Goal: Download file/media

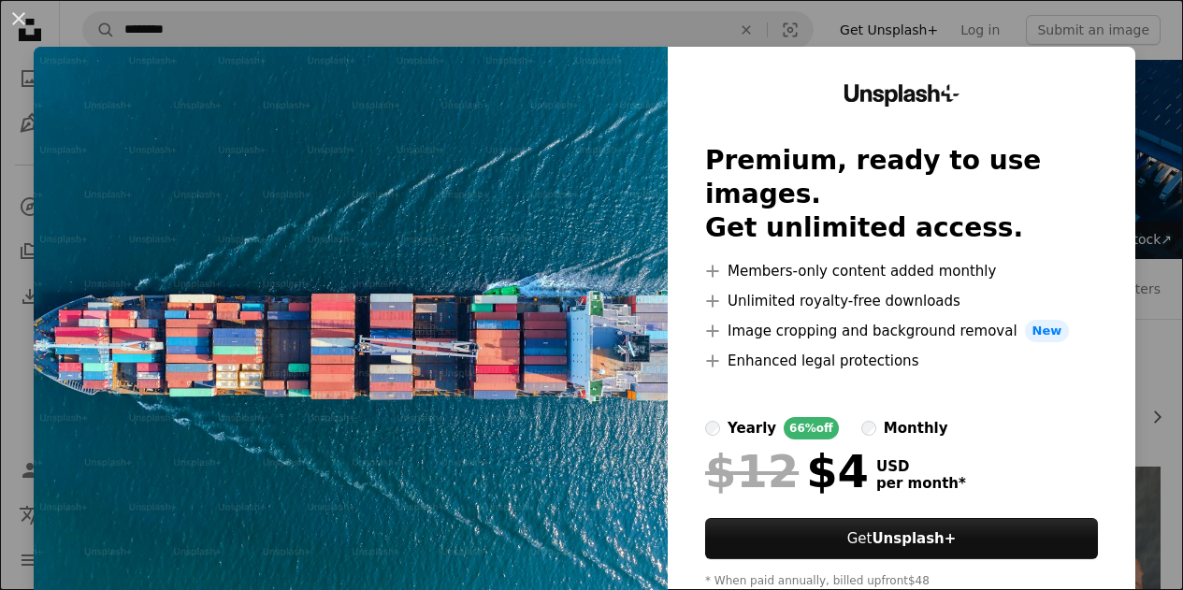
scroll to position [422, 0]
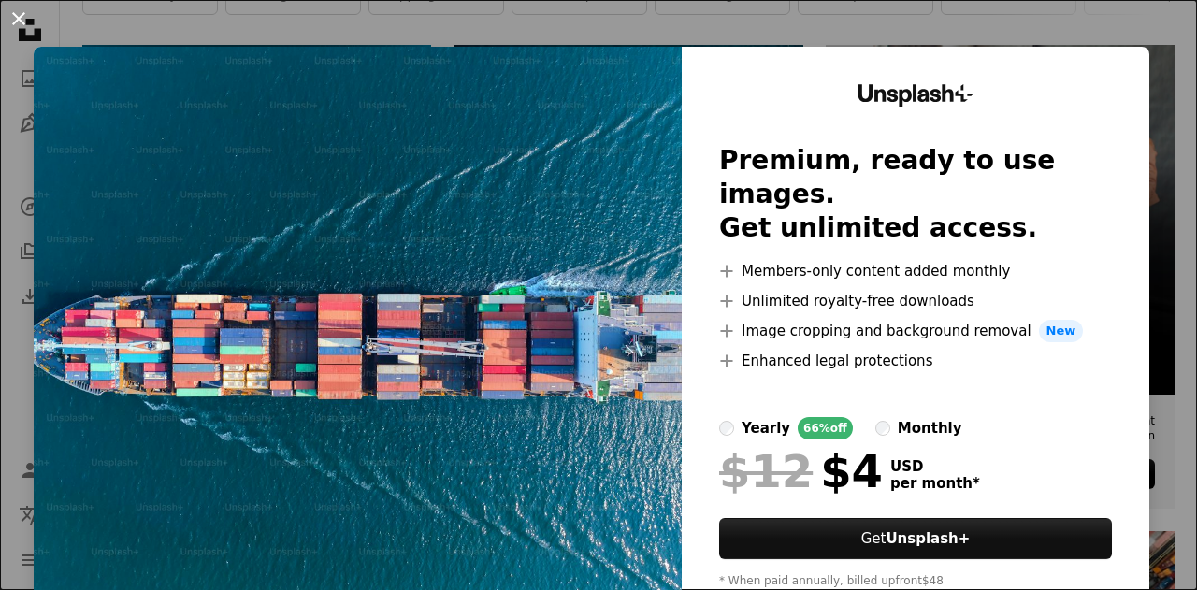
click at [20, 17] on button "An X shape" at bounding box center [18, 18] width 22 height 22
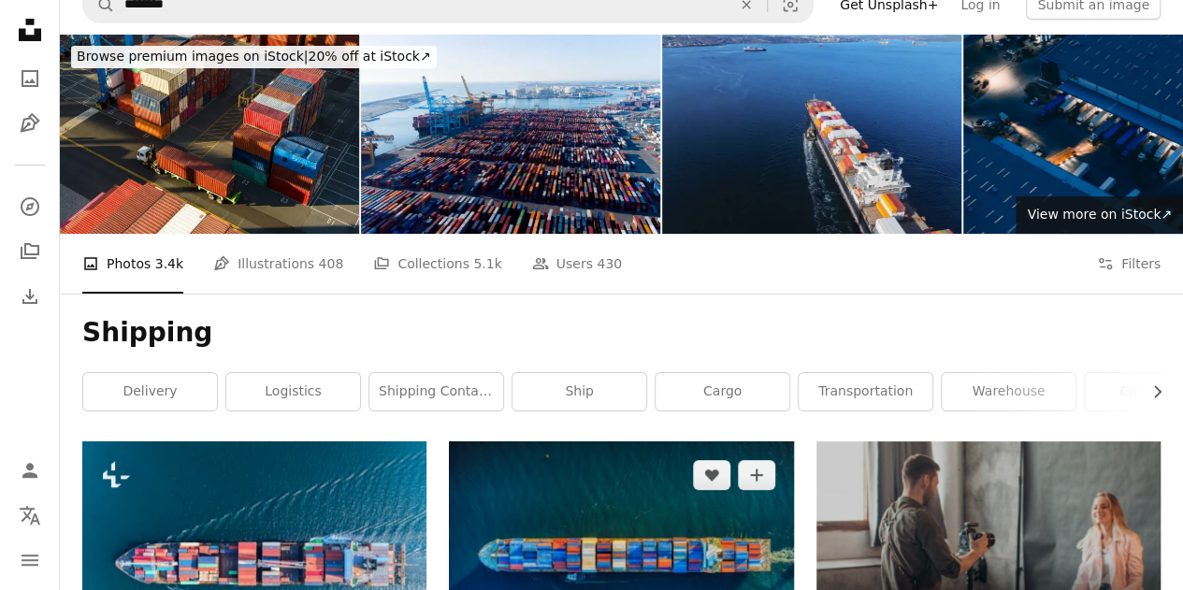
scroll to position [26, 0]
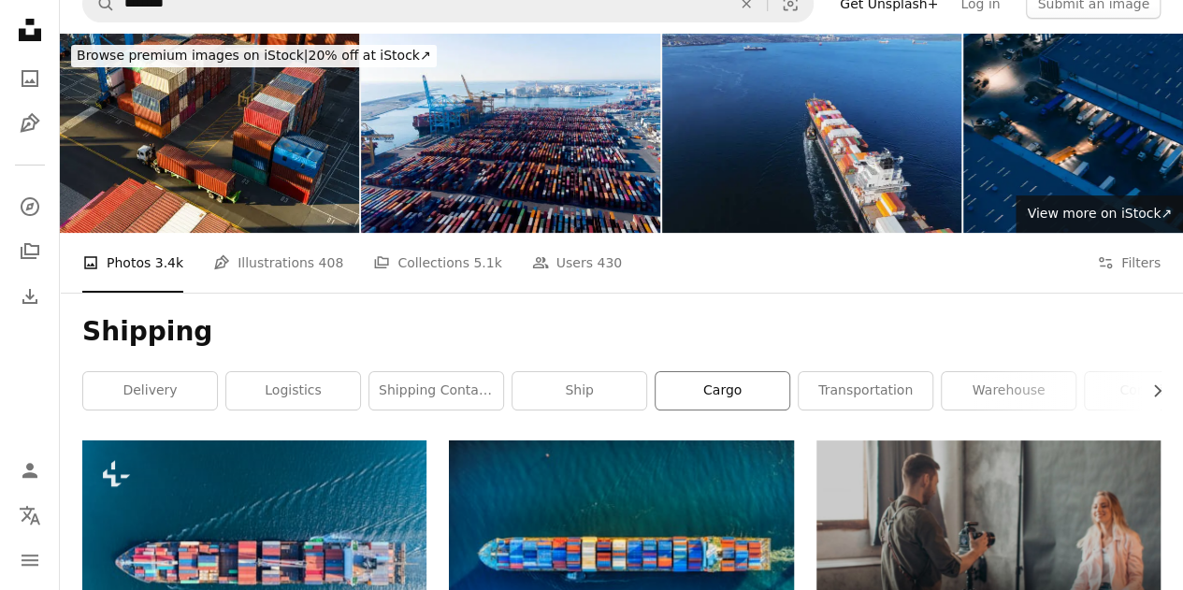
click at [771, 387] on link "cargo" at bounding box center [722, 390] width 134 height 37
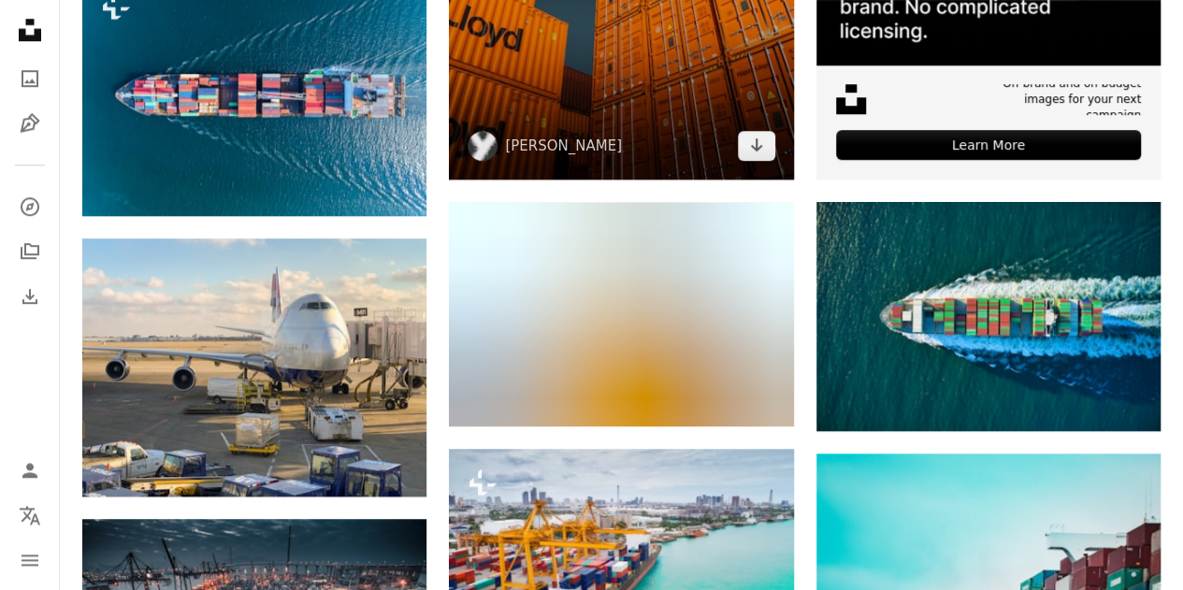
scroll to position [798, 0]
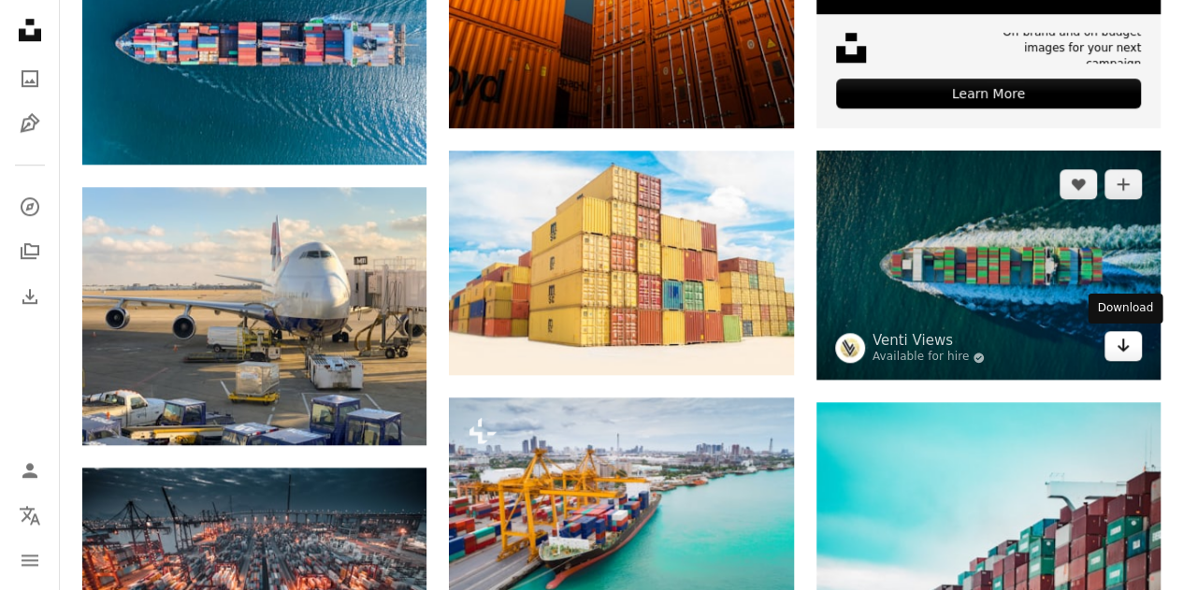
click at [1128, 349] on icon "Arrow pointing down" at bounding box center [1122, 345] width 15 height 22
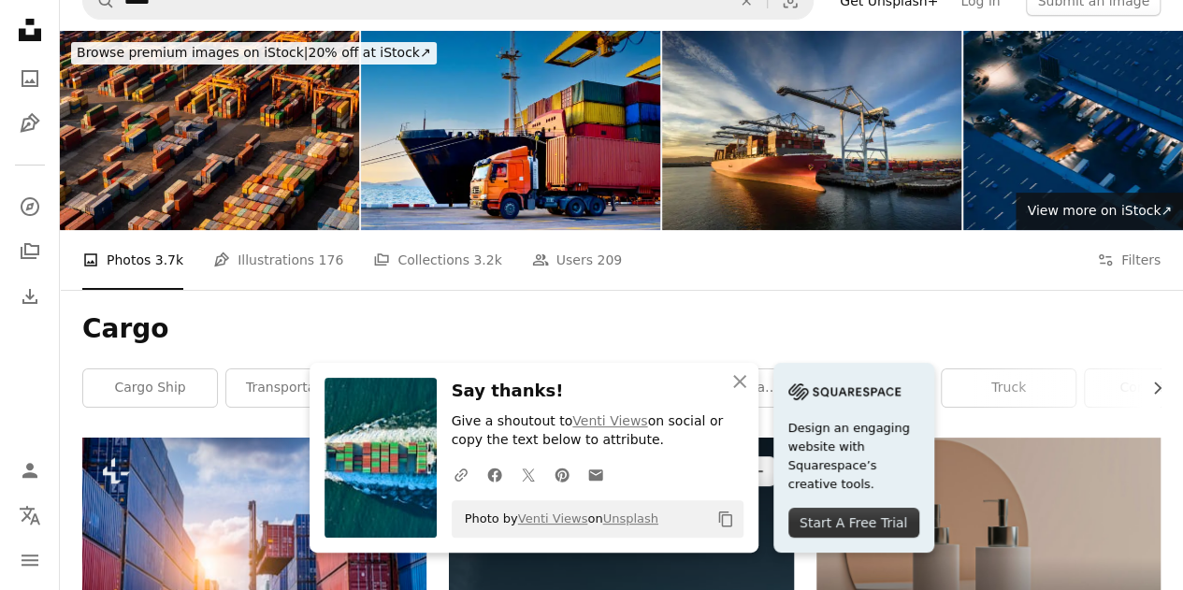
scroll to position [0, 0]
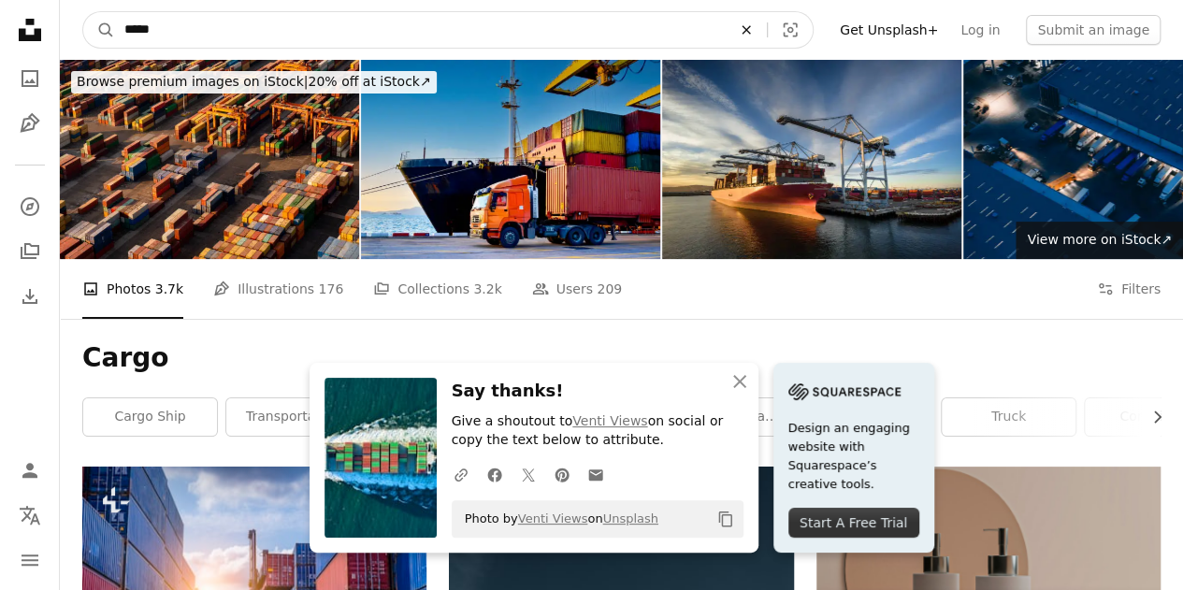
click at [767, 31] on icon "An X shape" at bounding box center [746, 29] width 41 height 15
type input "**********"
click button "A magnifying glass" at bounding box center [99, 30] width 32 height 36
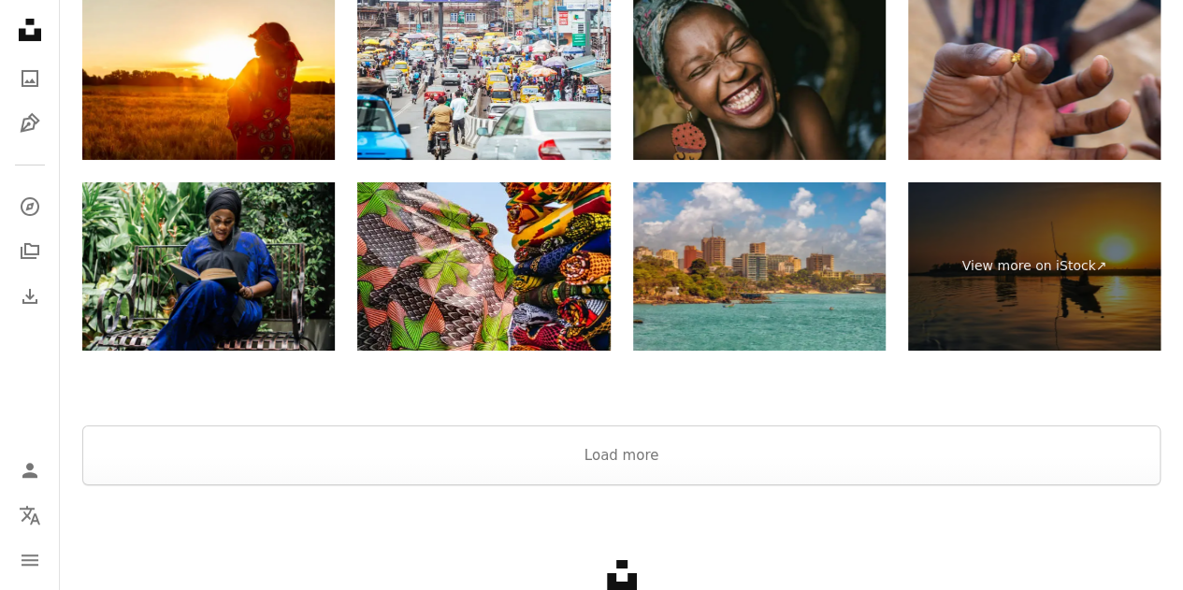
scroll to position [3455, 0]
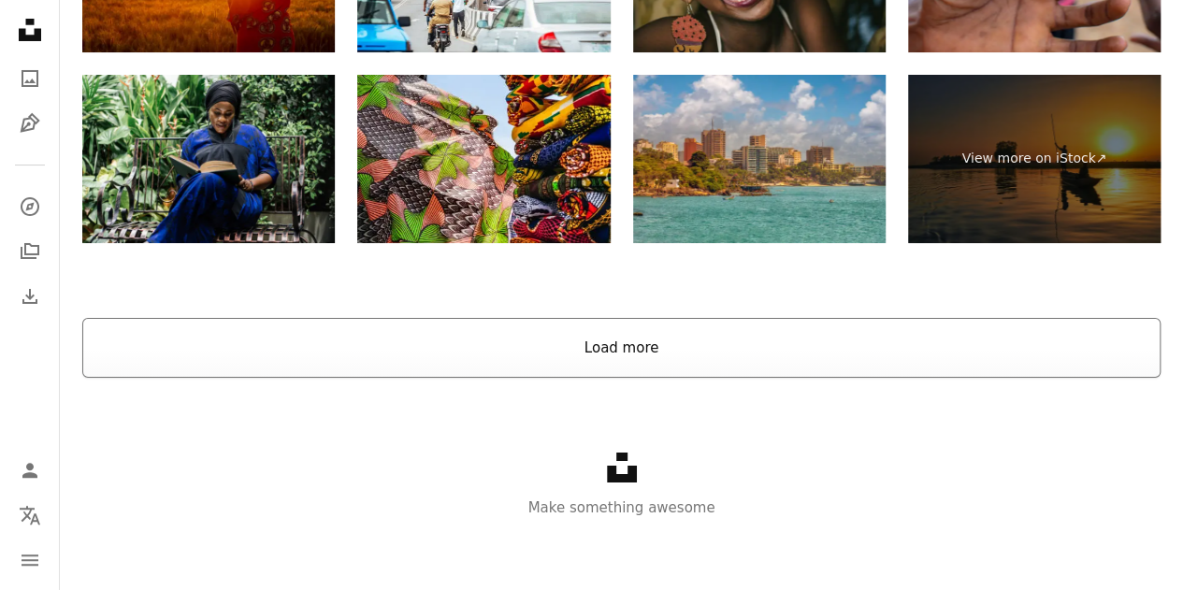
click at [585, 334] on button "Load more" at bounding box center [621, 348] width 1078 height 60
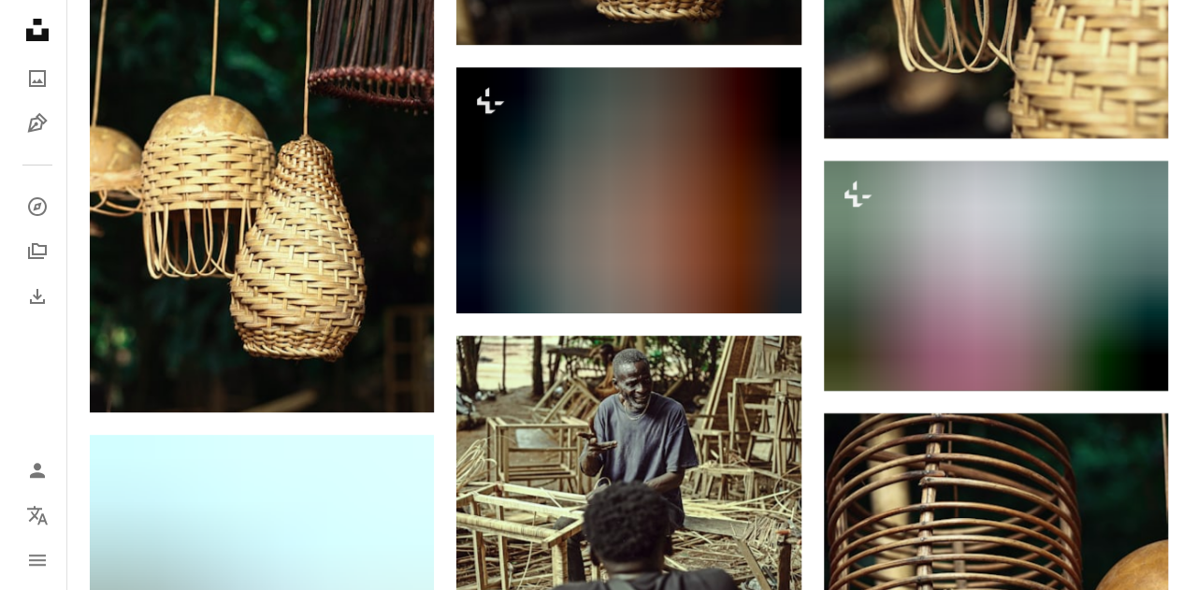
scroll to position [3516, 0]
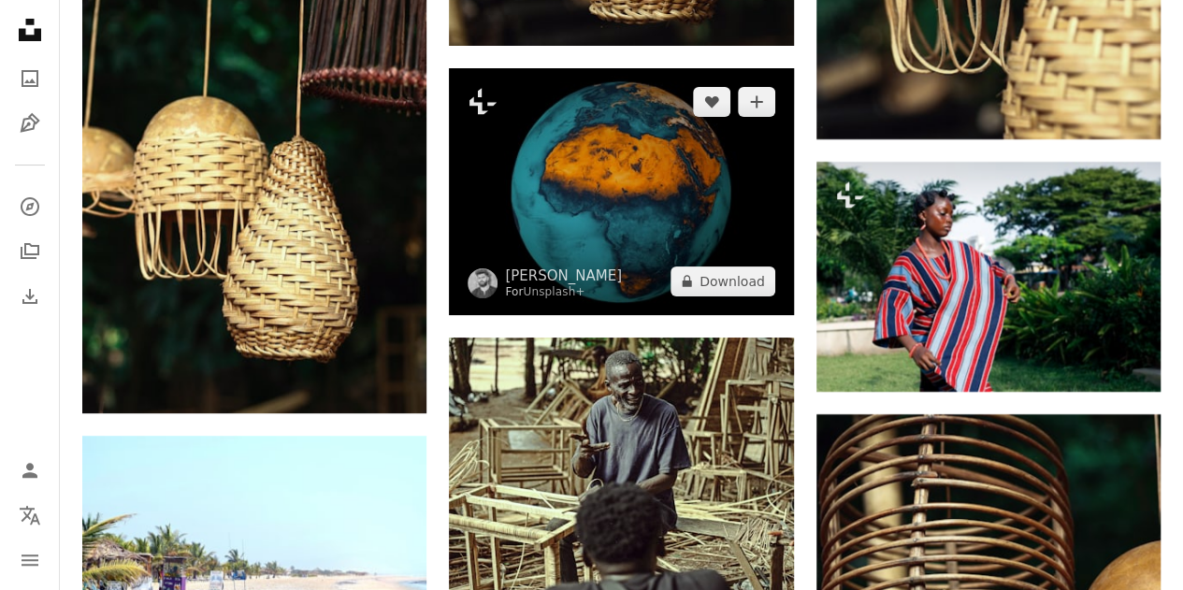
click at [619, 184] on img at bounding box center [621, 191] width 344 height 246
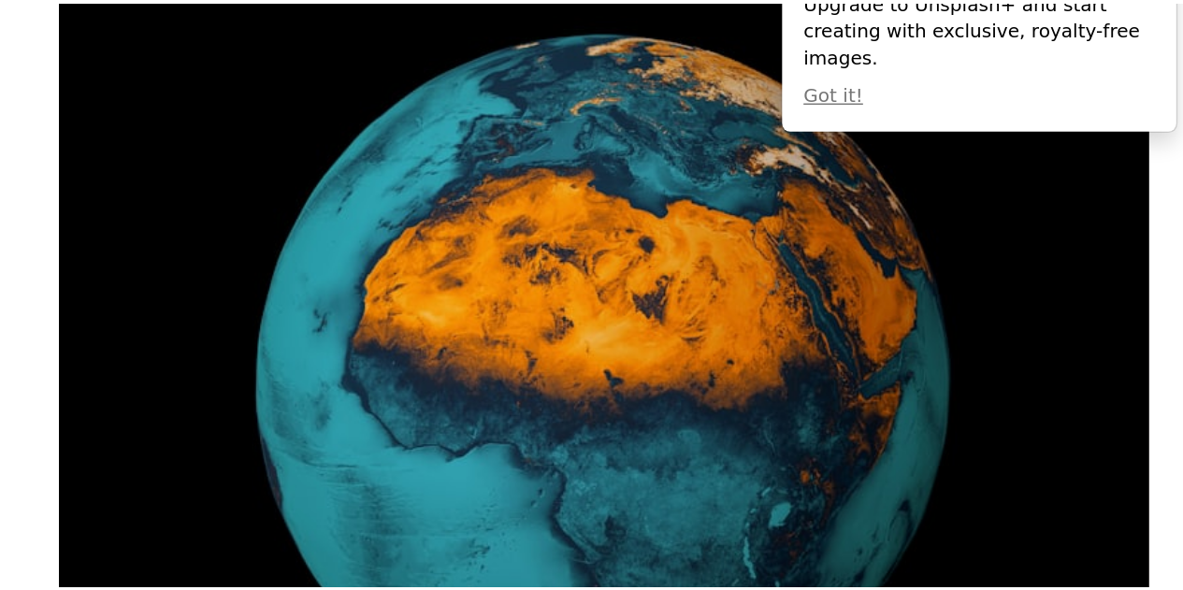
scroll to position [3516, 0]
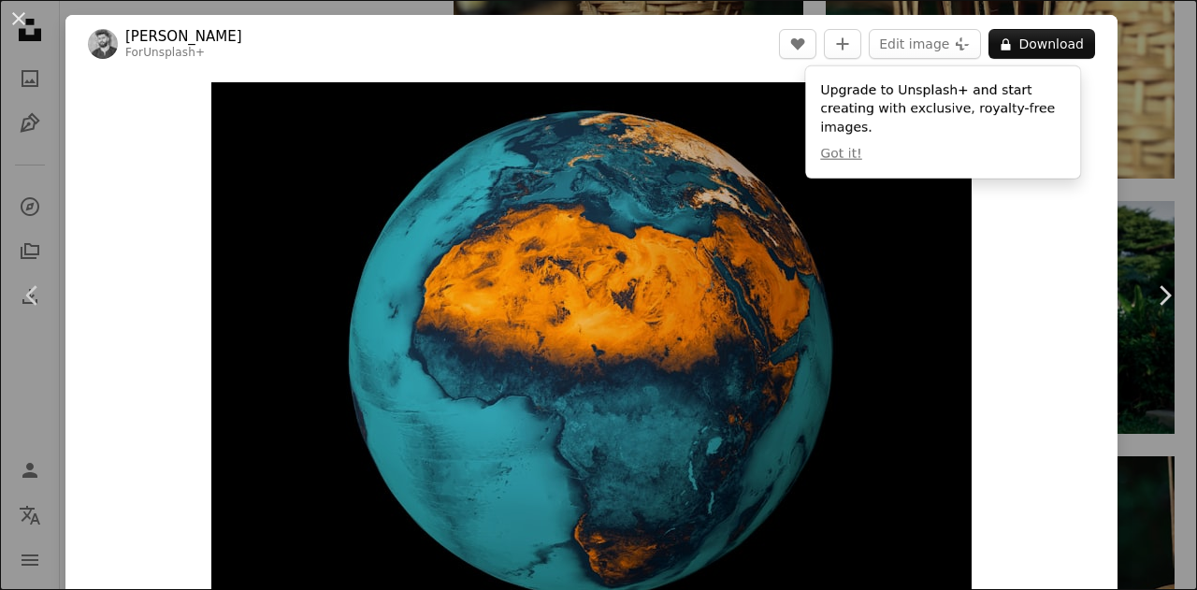
click at [1040, 197] on div "Zoom in" at bounding box center [591, 353] width 1052 height 561
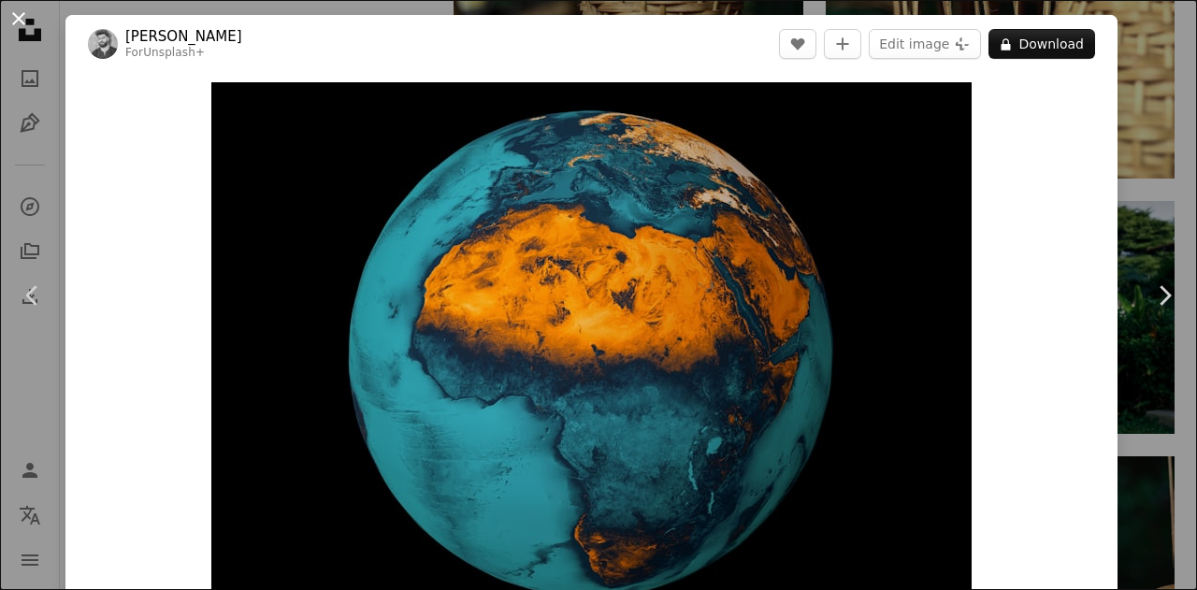
click at [24, 20] on button "An X shape" at bounding box center [18, 18] width 22 height 22
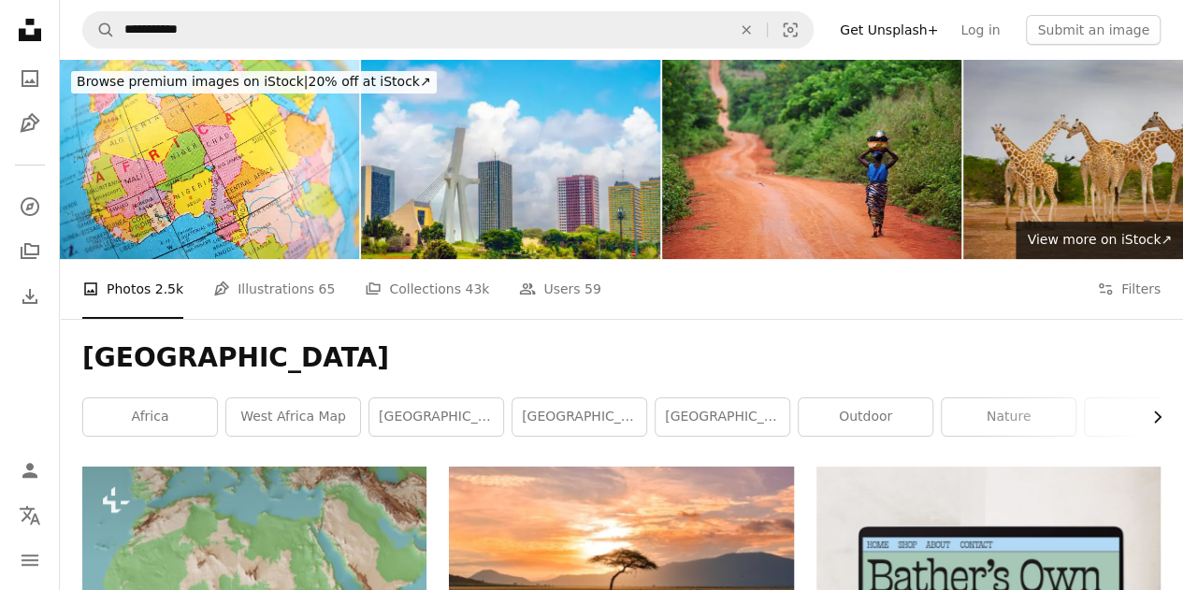
click at [1157, 417] on icon "Chevron right" at bounding box center [1156, 417] width 19 height 19
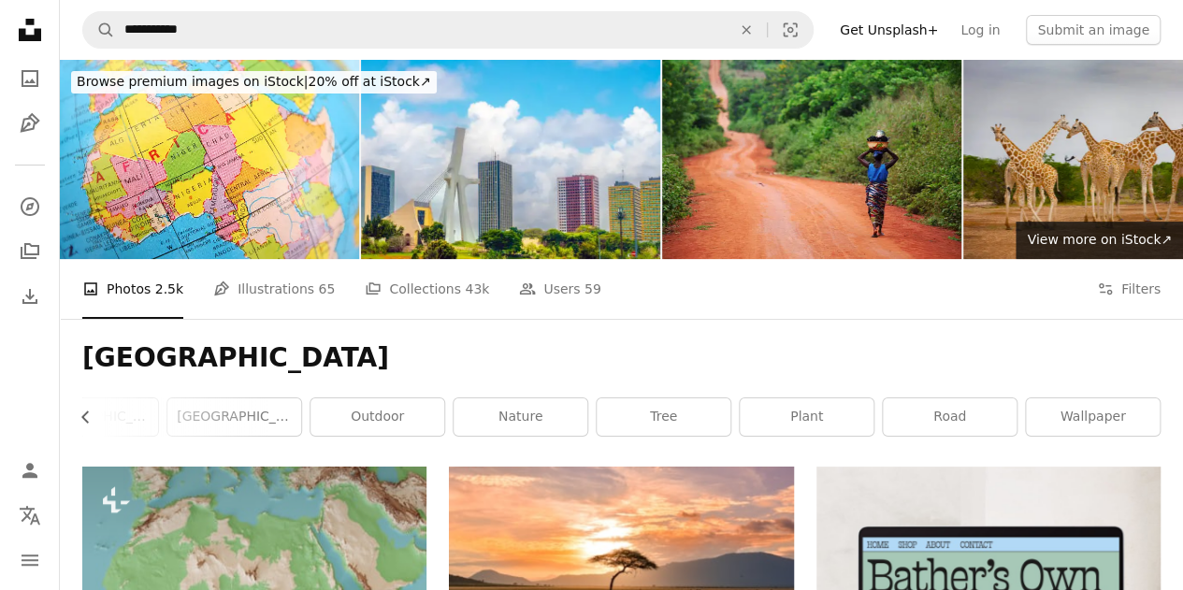
click at [1157, 417] on link "wallpaper" at bounding box center [1093, 416] width 134 height 37
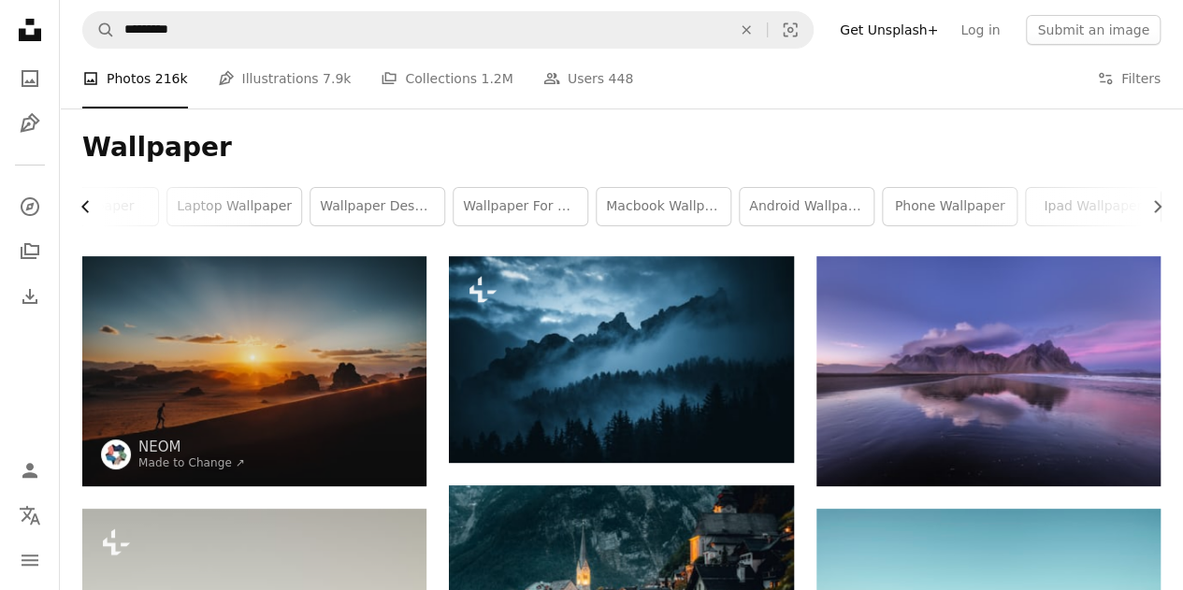
click at [83, 211] on icon "Chevron left" at bounding box center [86, 206] width 19 height 19
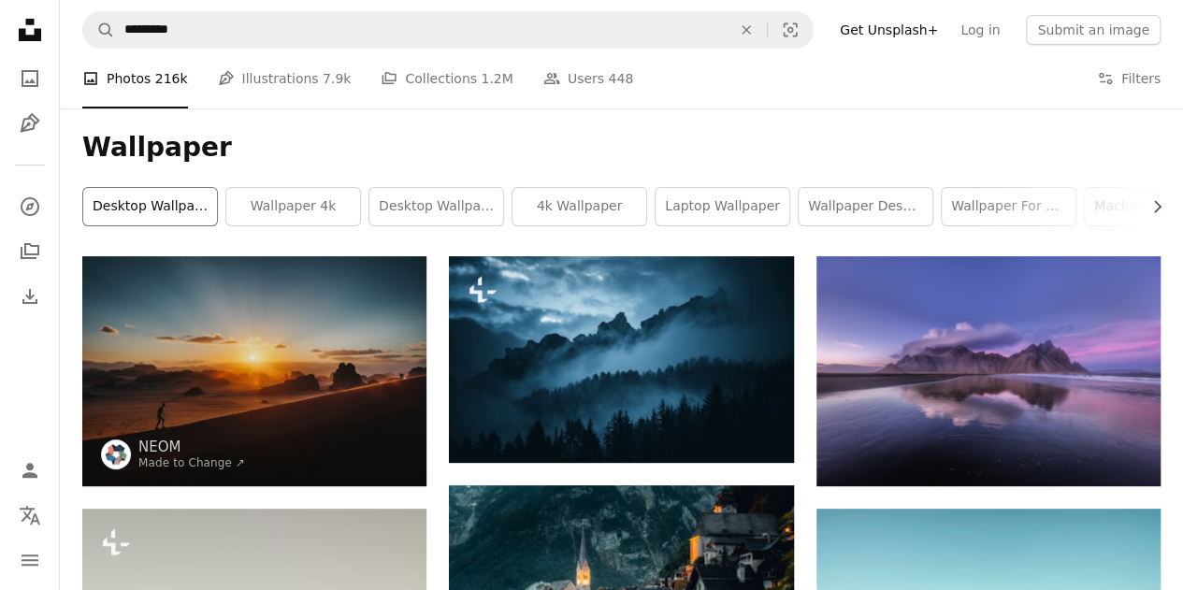
click at [83, 211] on link "desktop wallpapers" at bounding box center [150, 206] width 134 height 37
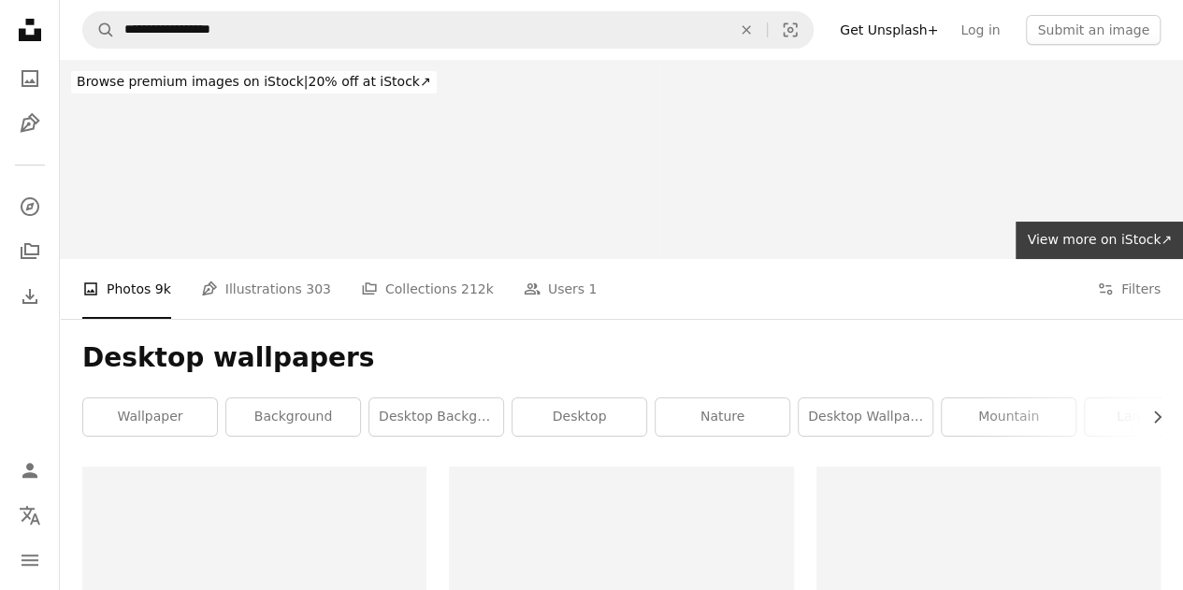
click at [83, 211] on div at bounding box center [209, 159] width 299 height 199
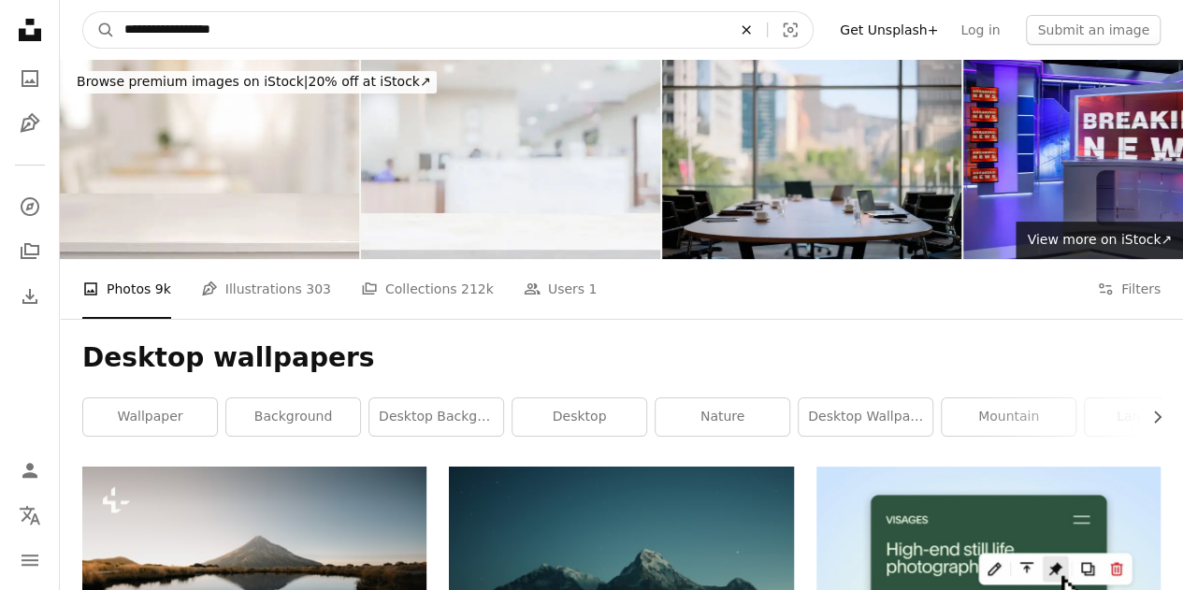
click at [765, 23] on icon "An X shape" at bounding box center [746, 29] width 41 height 15
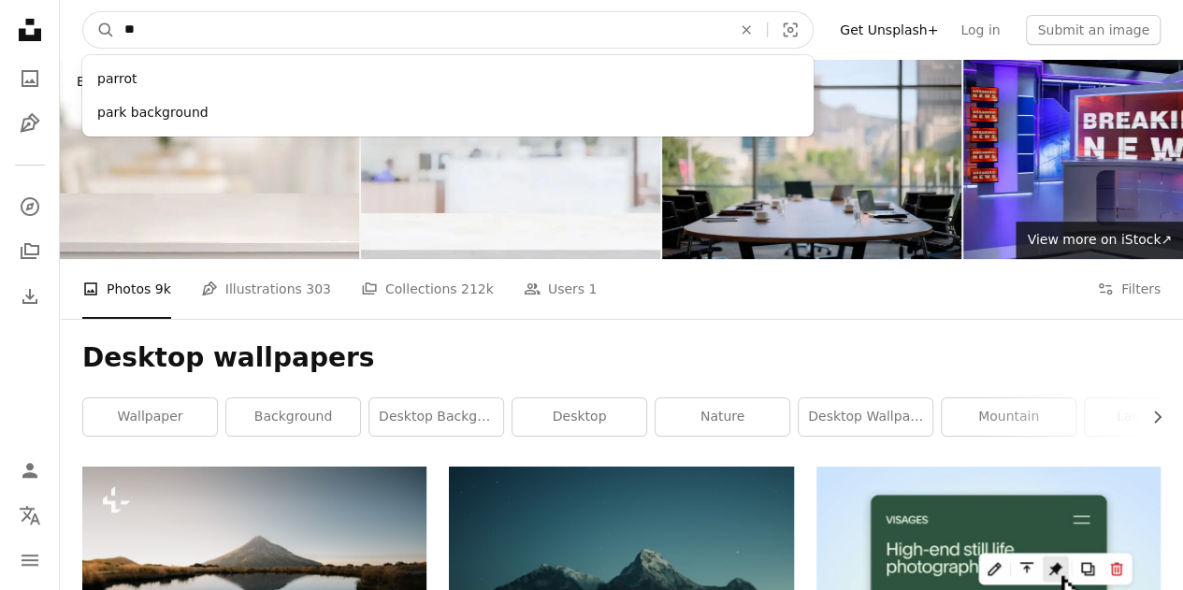
type input "*"
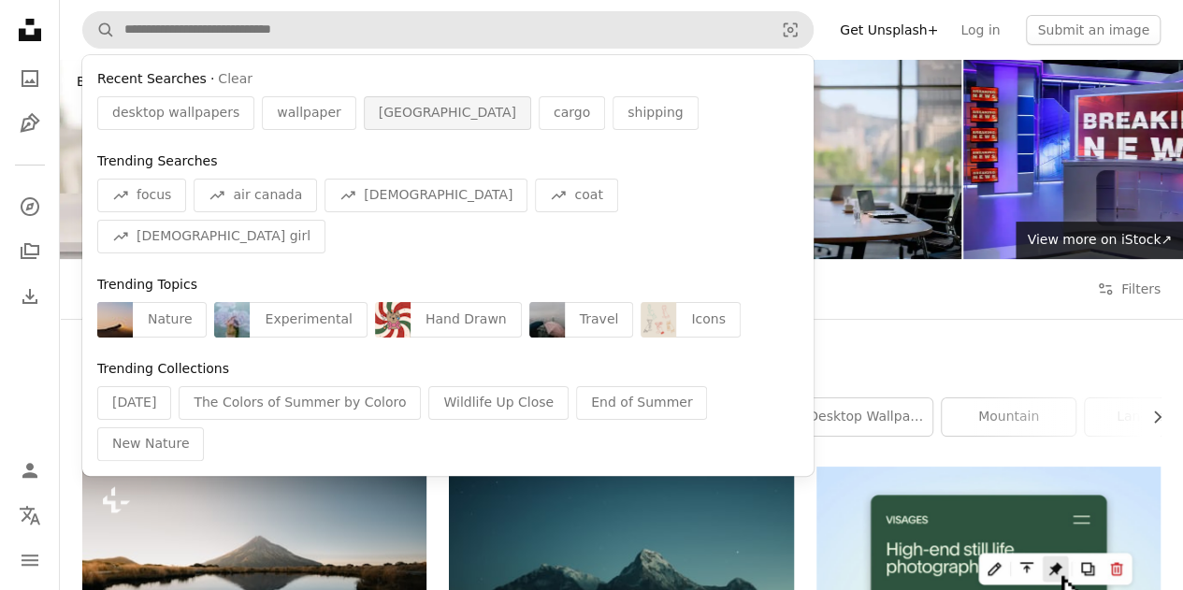
click at [379, 121] on span "[GEOGRAPHIC_DATA]" at bounding box center [447, 113] width 137 height 19
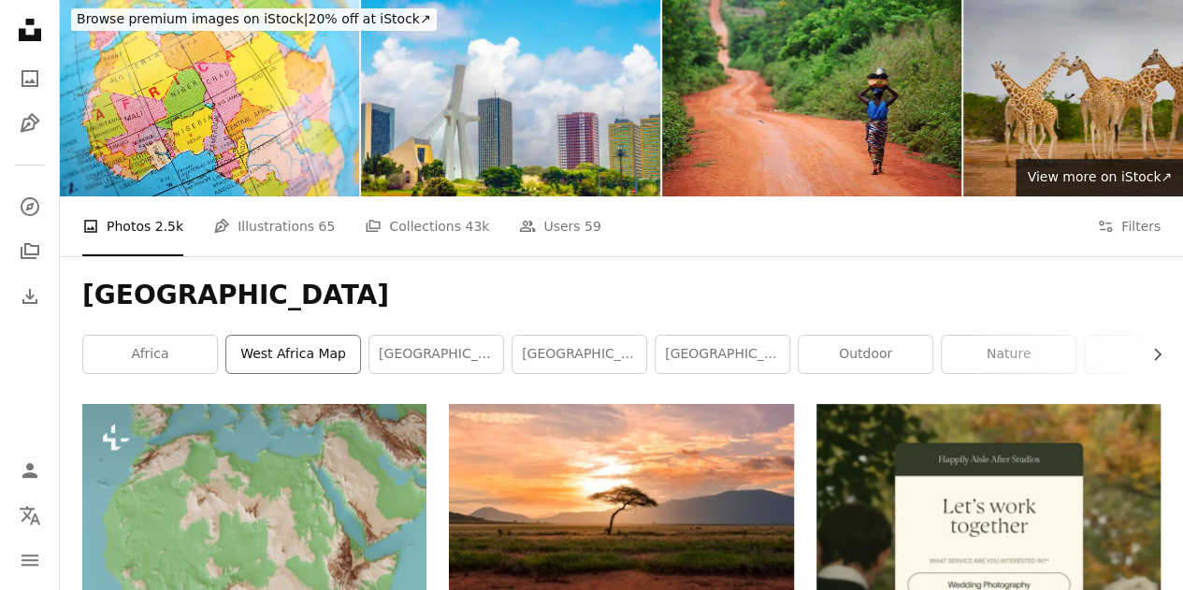
scroll to position [67, 0]
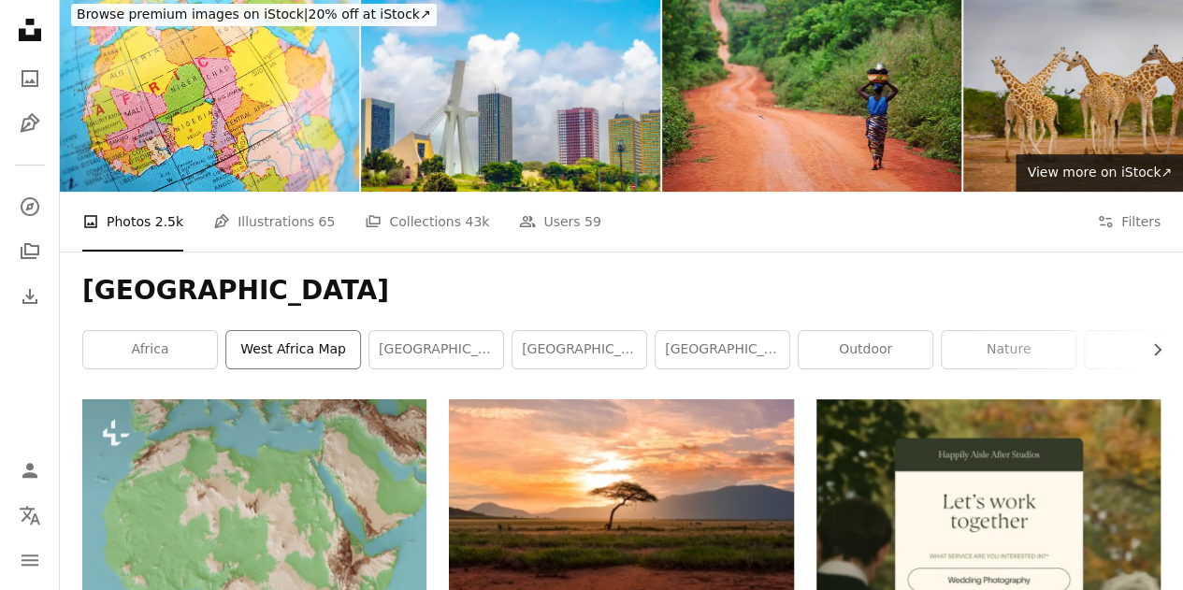
click at [315, 347] on link "west africa map" at bounding box center [293, 349] width 134 height 37
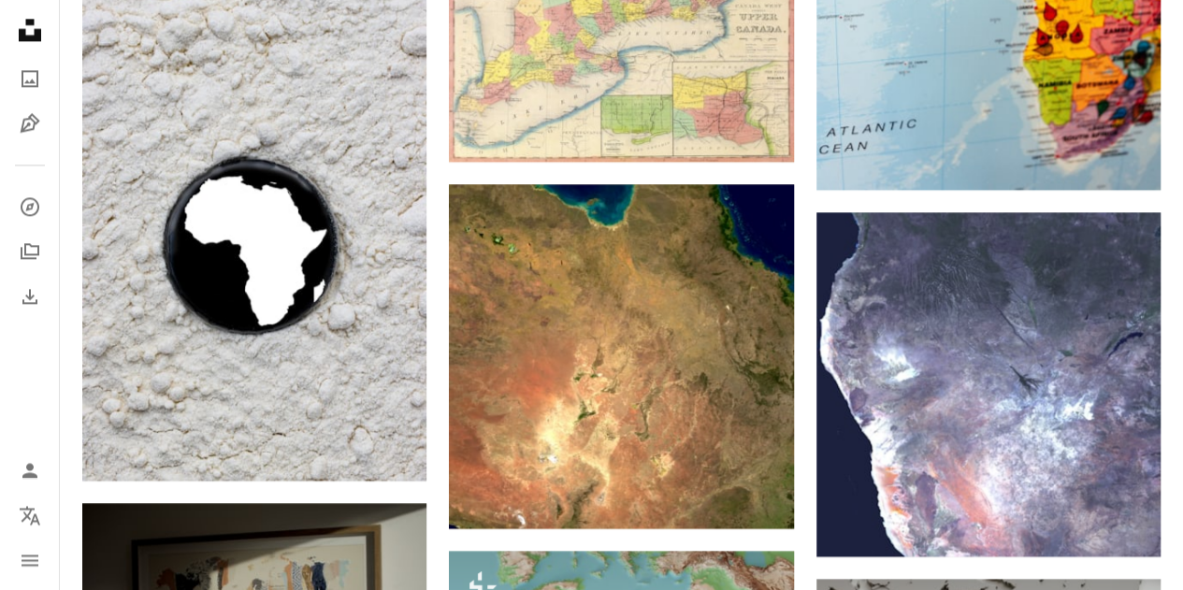
scroll to position [1279, 0]
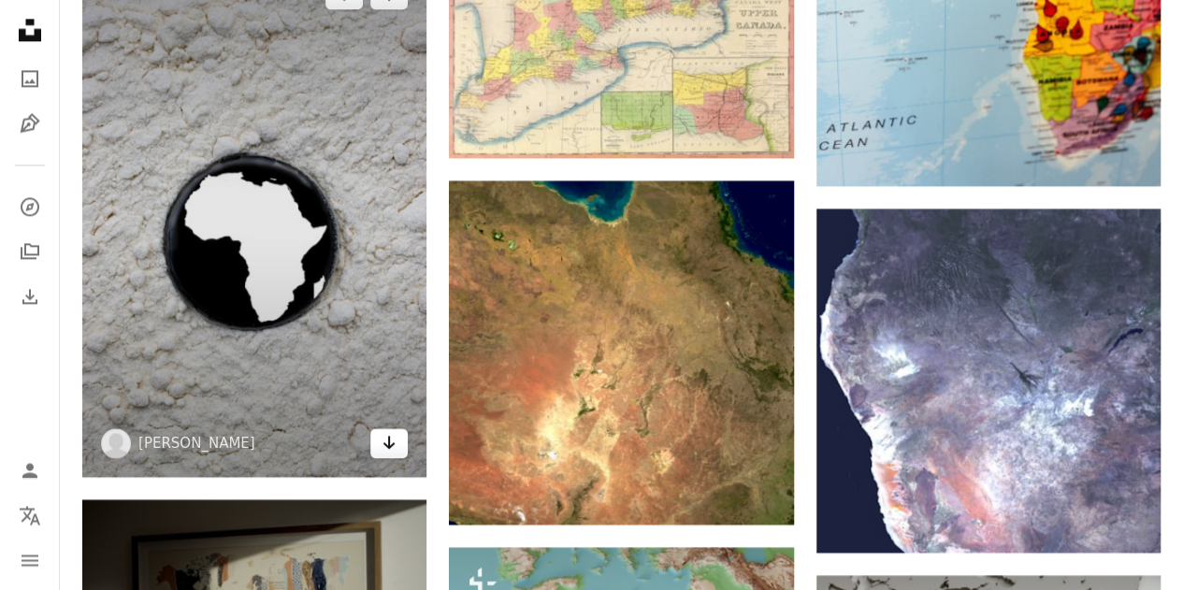
click at [387, 450] on icon "Arrow pointing down" at bounding box center [388, 442] width 15 height 22
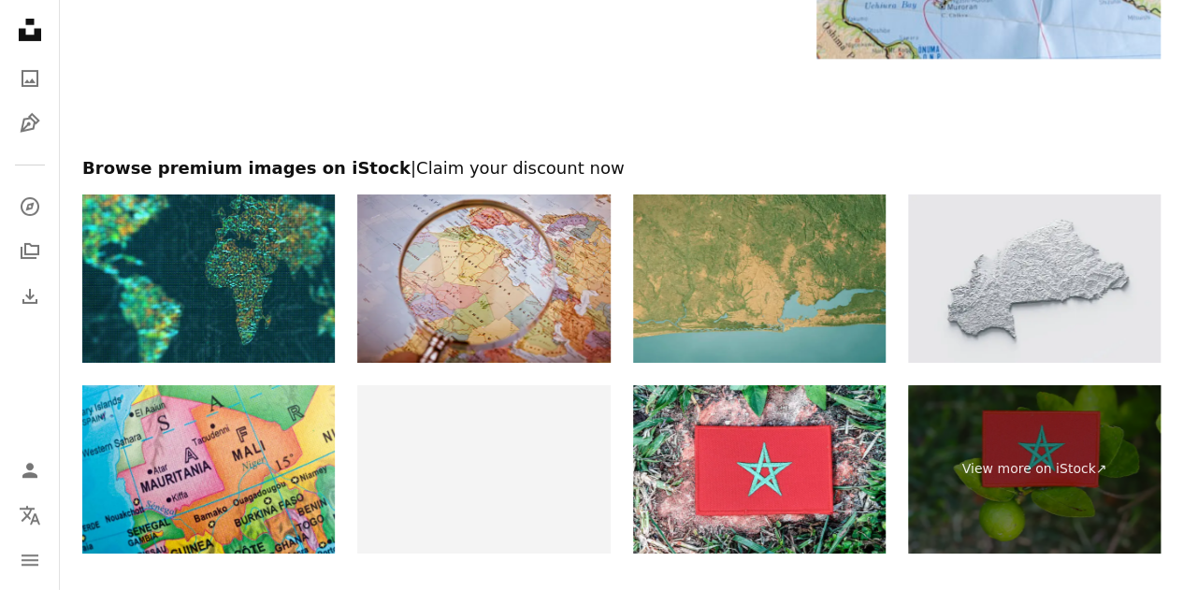
scroll to position [3264, 0]
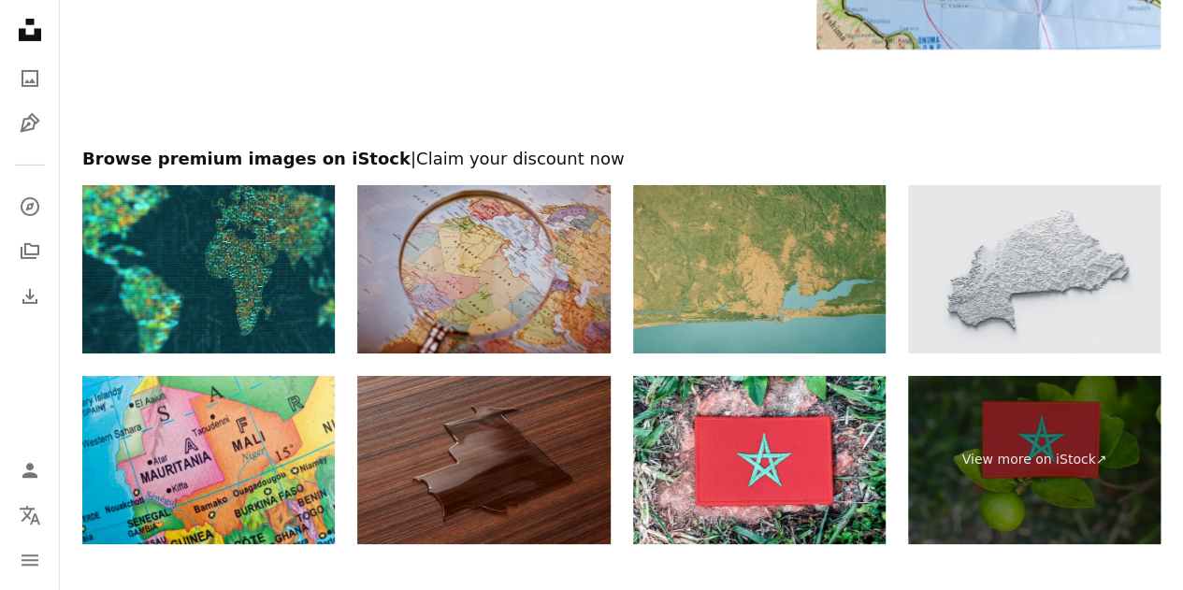
click at [530, 272] on img at bounding box center [483, 269] width 252 height 168
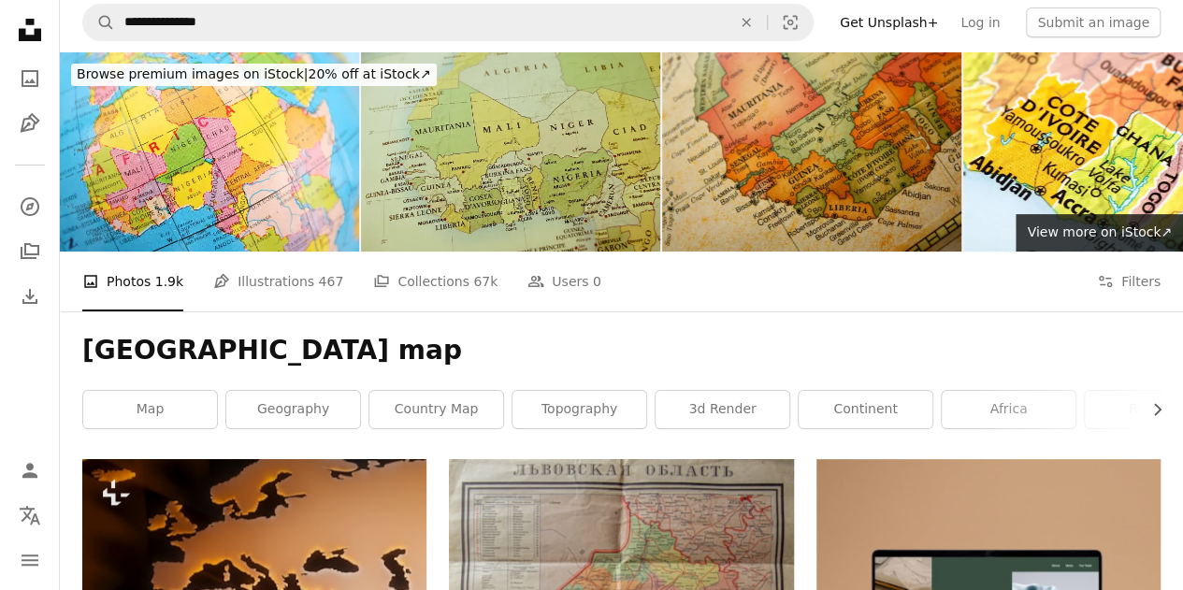
scroll to position [0, 0]
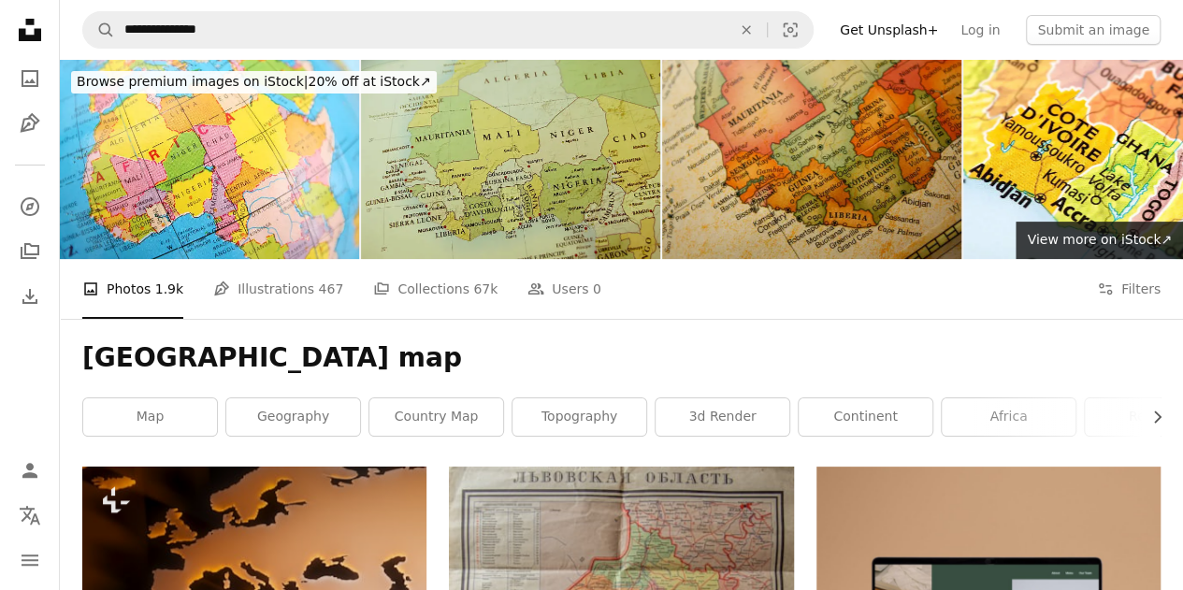
click at [568, 157] on img at bounding box center [510, 159] width 299 height 199
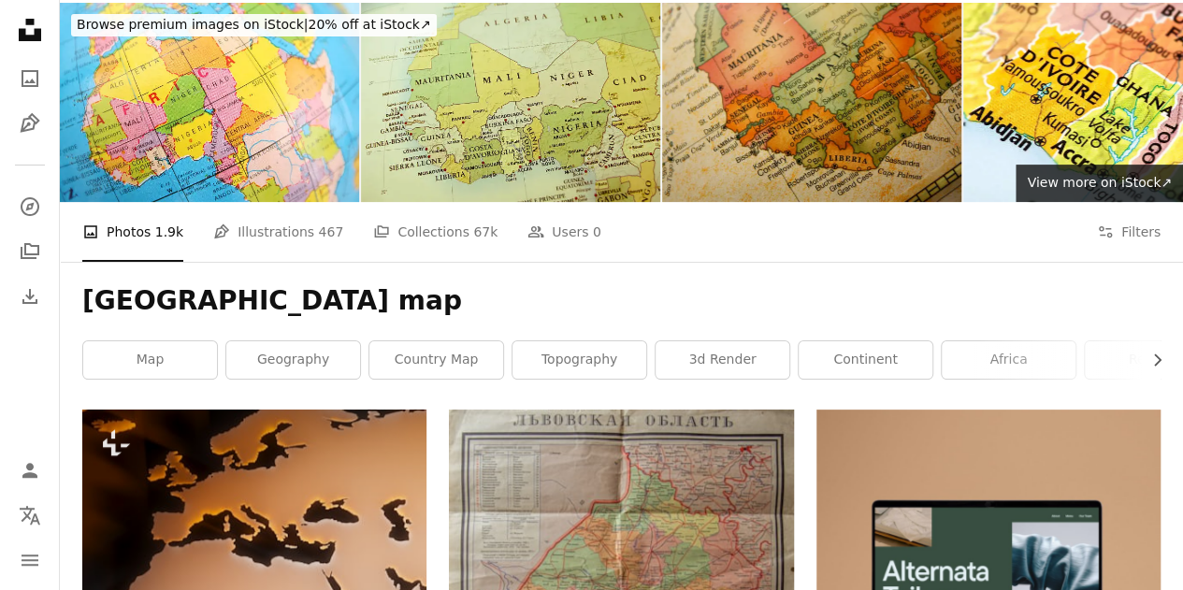
scroll to position [75, 0]
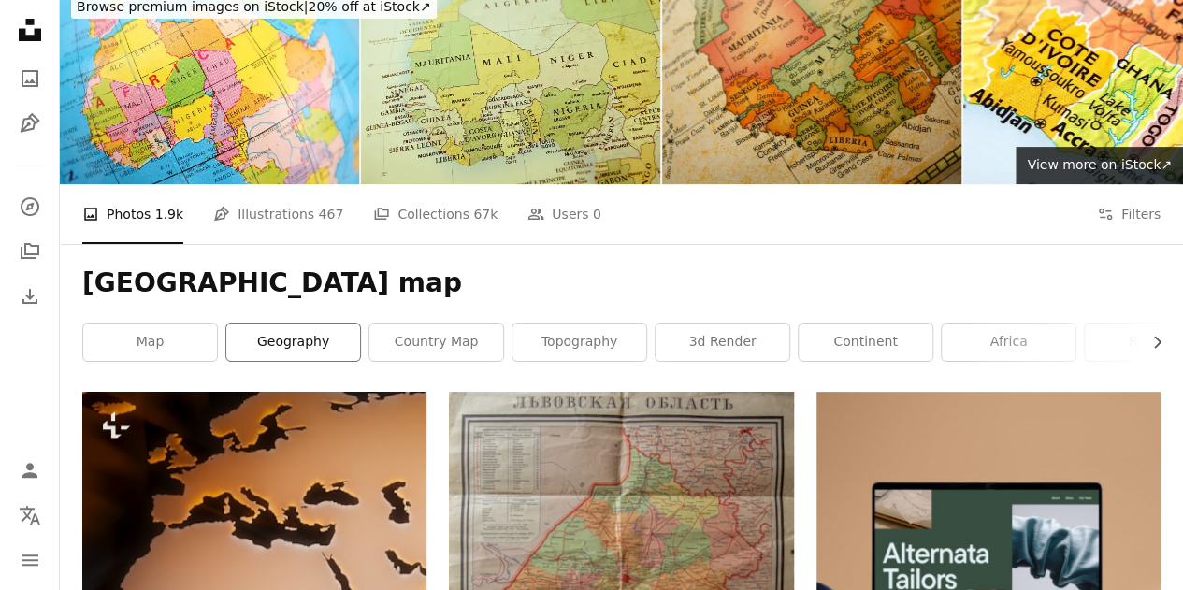
click at [337, 341] on link "geography" at bounding box center [293, 342] width 134 height 37
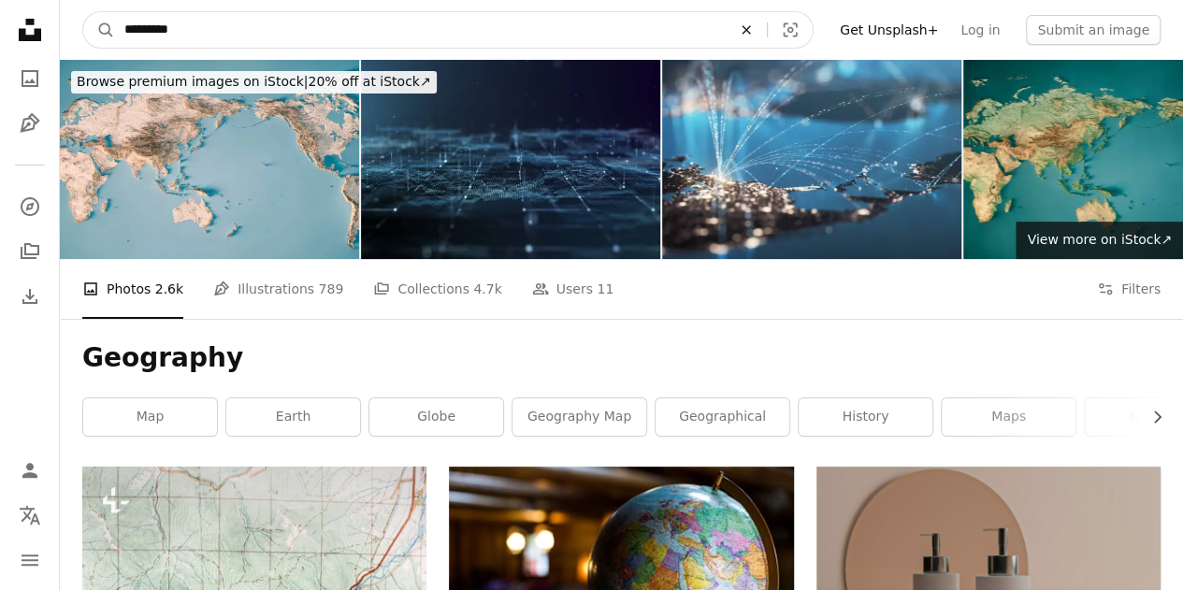
click at [767, 26] on icon "An X shape" at bounding box center [746, 29] width 41 height 15
type input "*********"
click at [83, 12] on button "A magnifying glass" at bounding box center [99, 30] width 32 height 36
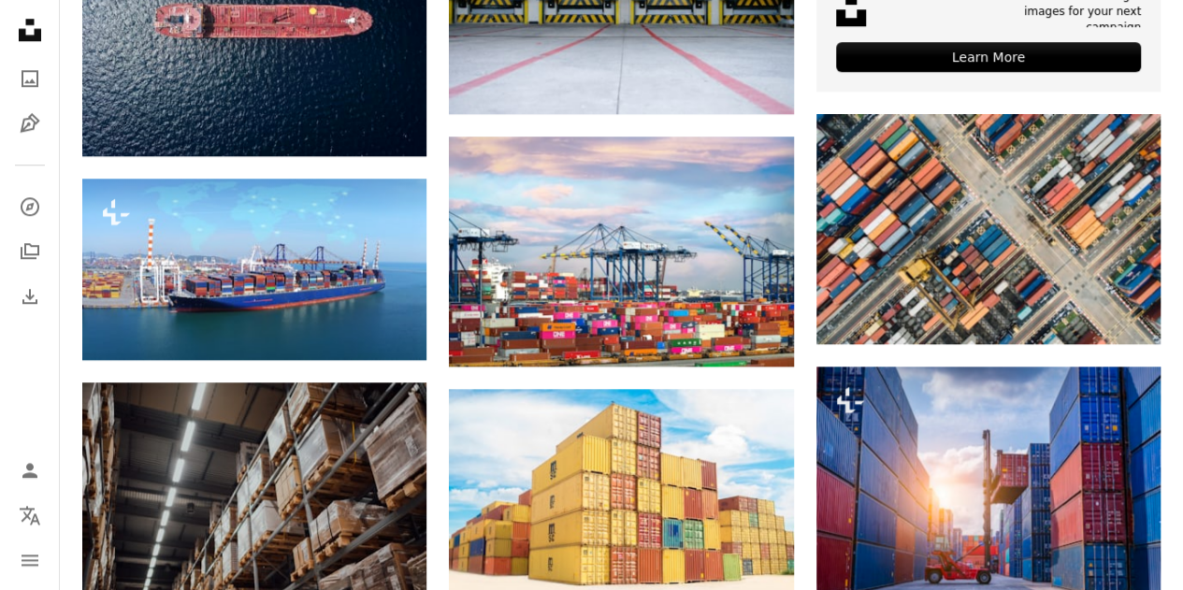
scroll to position [856, 0]
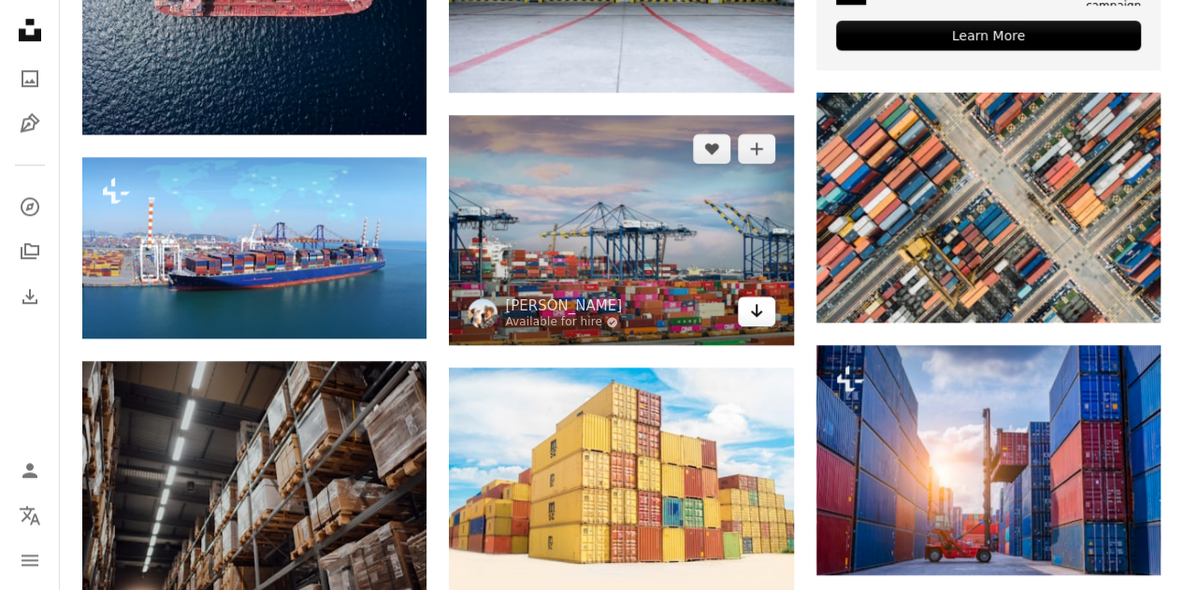
click at [765, 309] on link "Arrow pointing down" at bounding box center [756, 311] width 37 height 30
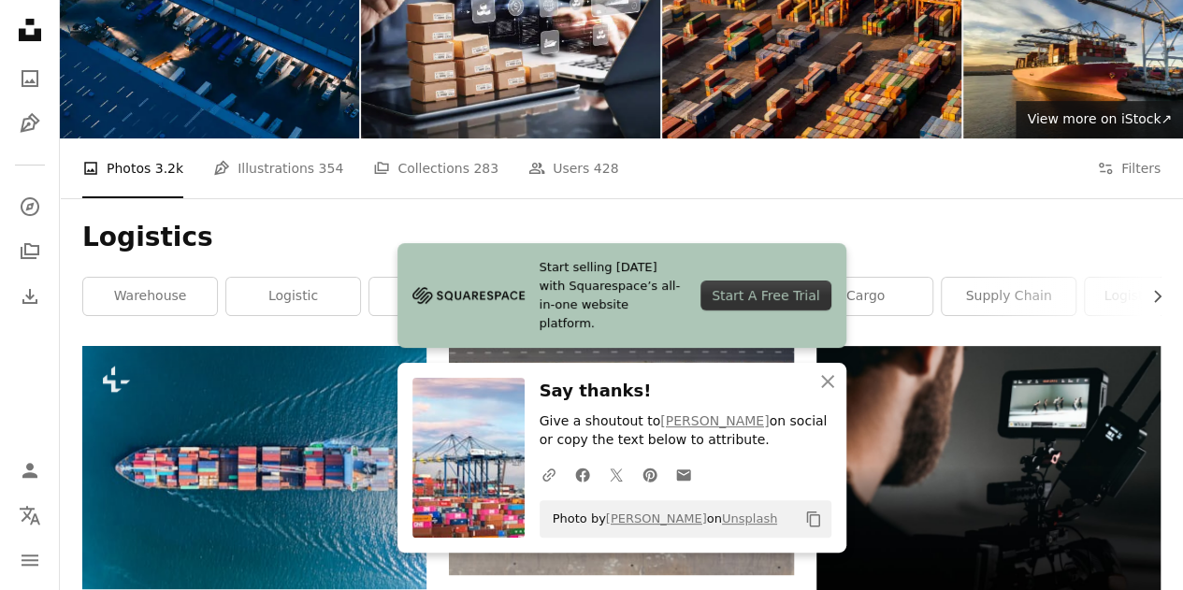
scroll to position [0, 0]
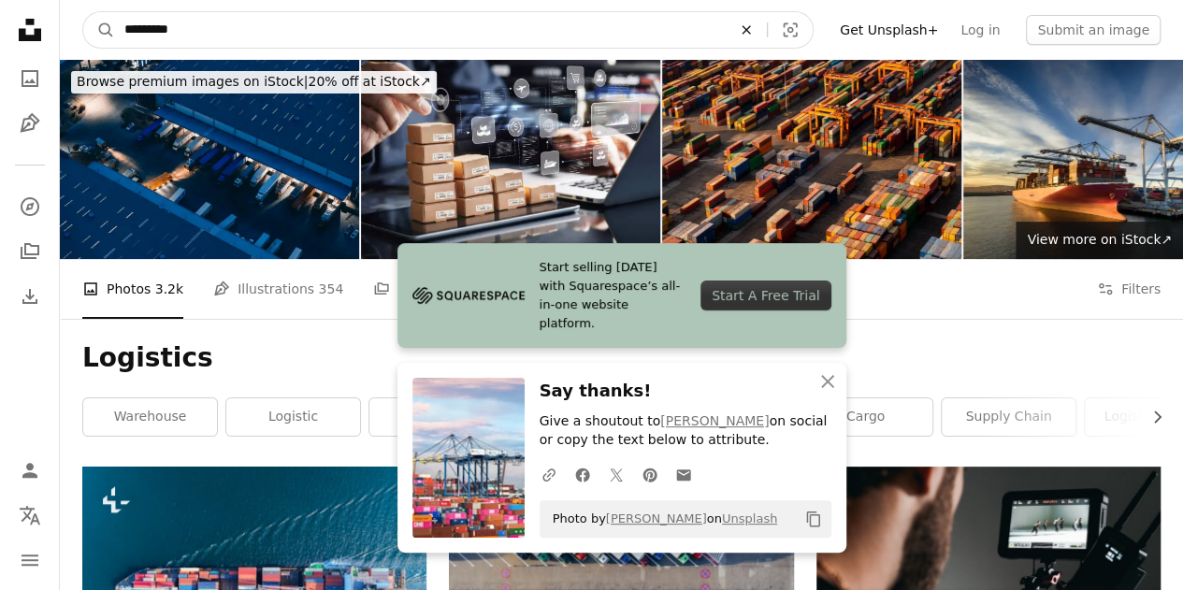
click at [767, 35] on icon "An X shape" at bounding box center [746, 29] width 41 height 15
type input "*******"
click at [83, 12] on button "A magnifying glass" at bounding box center [99, 30] width 32 height 36
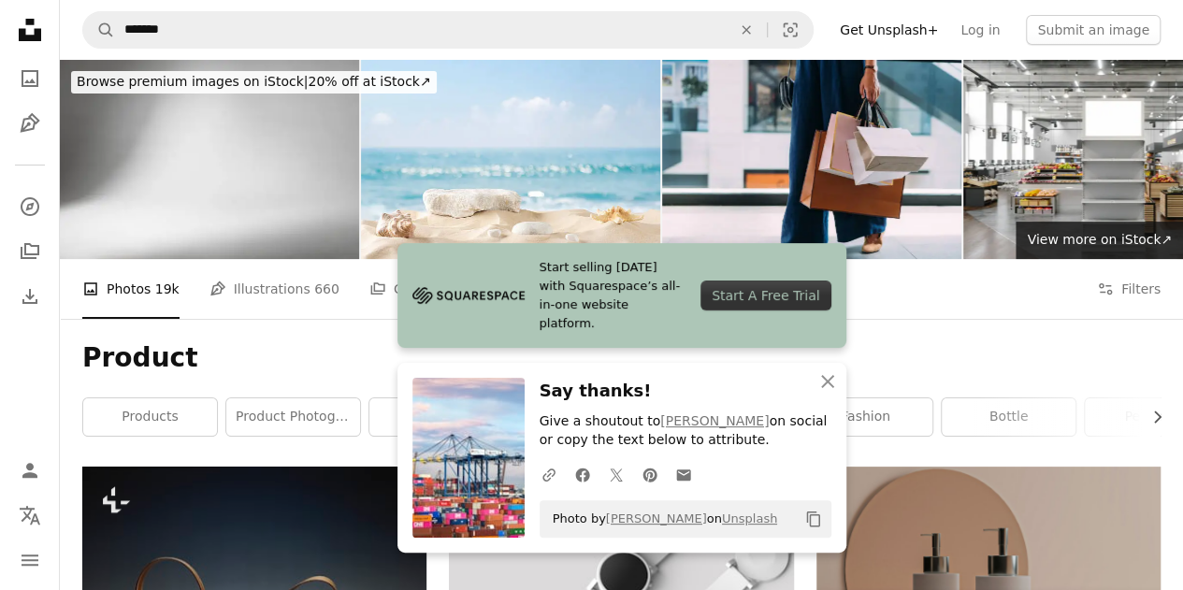
click at [887, 343] on h1 "Product" at bounding box center [621, 358] width 1078 height 34
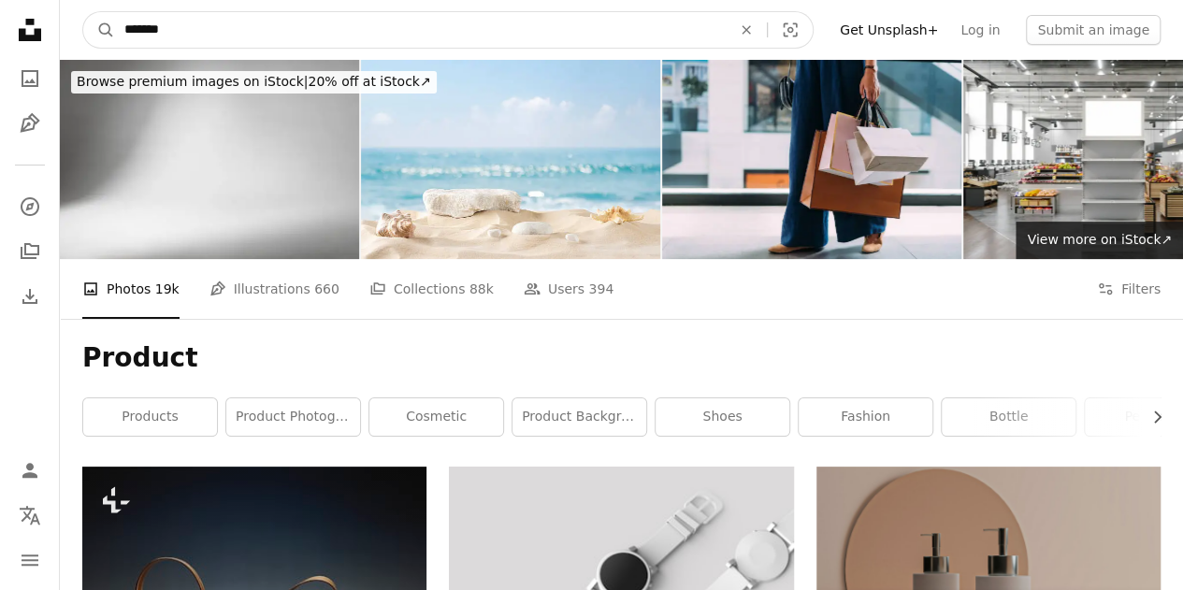
click at [122, 33] on input "*******" at bounding box center [420, 30] width 611 height 36
type input "**********"
click button "A magnifying glass" at bounding box center [99, 30] width 32 height 36
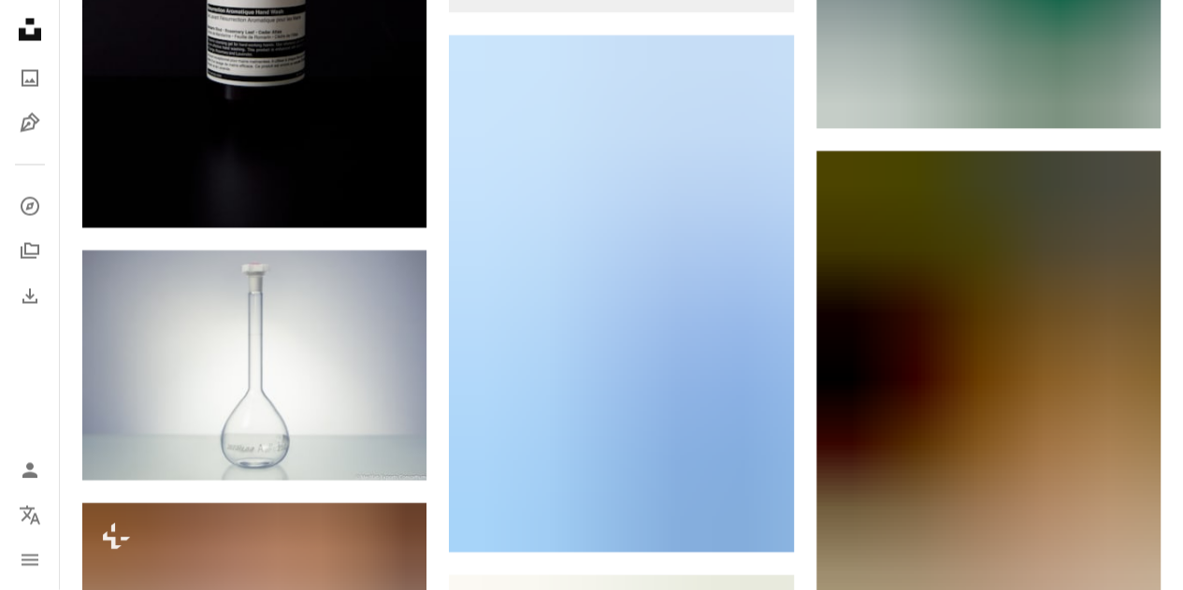
scroll to position [1919, 0]
